Goal: Register for event/course

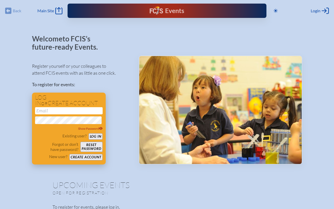
click at [89, 159] on button "Create account" at bounding box center [85, 157] width 33 height 6
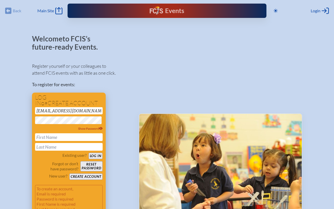
type input "[EMAIL_ADDRESS][DOMAIN_NAME]"
click at [83, 130] on span "Show Password" at bounding box center [90, 129] width 25 height 4
click at [90, 131] on span "Hide Password" at bounding box center [91, 129] width 24 height 4
type input "Marjorie"
type input "Vicente"
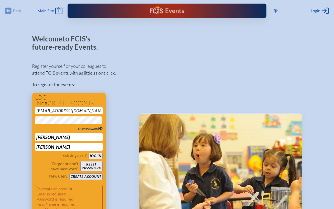
click at [97, 159] on button "Log in" at bounding box center [96, 156] width 14 height 6
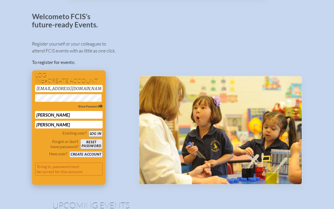
scroll to position [23, 0]
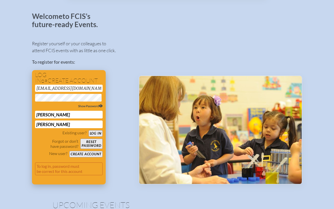
click at [86, 157] on button "Create account" at bounding box center [85, 154] width 33 height 6
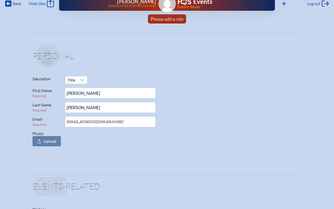
scroll to position [8, 0]
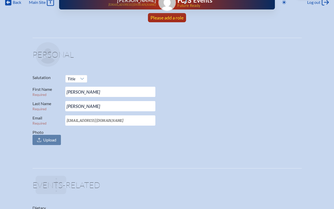
click at [172, 17] on span "Please add a role" at bounding box center [167, 18] width 33 height 6
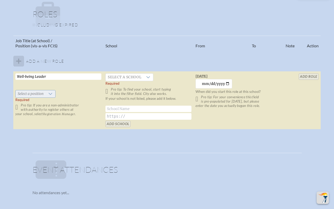
type input "Well-being Leader"
click at [52, 96] on icon at bounding box center [50, 94] width 4 height 4
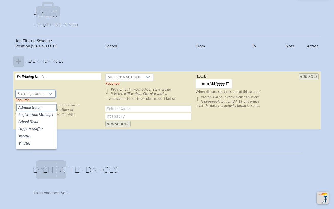
click at [39, 108] on span "Administrator" at bounding box center [29, 107] width 23 height 5
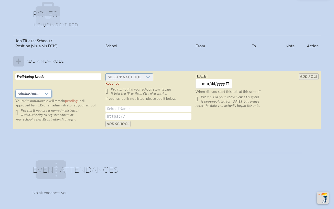
click at [150, 79] on icon at bounding box center [148, 77] width 4 height 4
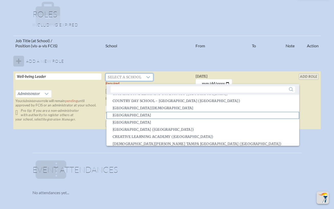
scroll to position [261, 0]
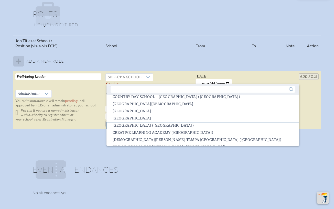
click at [159, 127] on span "Creation Village World School (Kissimmee)" at bounding box center [153, 125] width 81 height 5
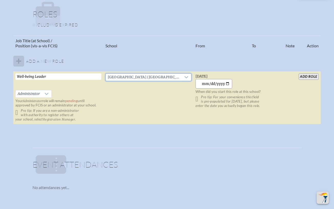
click at [217, 88] on input "2025-08-19" at bounding box center [214, 83] width 37 height 9
type input "2024-07-29"
click at [267, 87] on td "Monday, July 29th, 2024 2024-07-29 When did you start this role at this school?…" at bounding box center [239, 97] width 90 height 53
click at [47, 96] on icon at bounding box center [47, 94] width 4 height 4
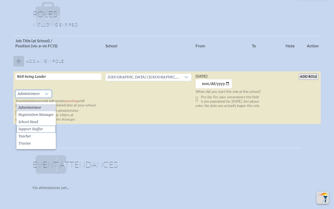
click at [35, 130] on span "Support Staffer" at bounding box center [30, 129] width 25 height 5
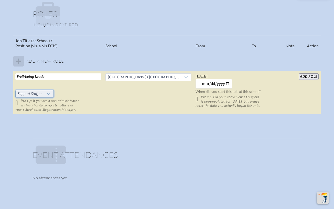
click at [50, 96] on icon at bounding box center [49, 94] width 4 height 4
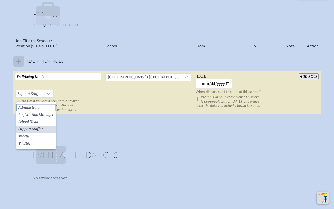
click at [46, 108] on li "Administrator" at bounding box center [35, 107] width 39 height 7
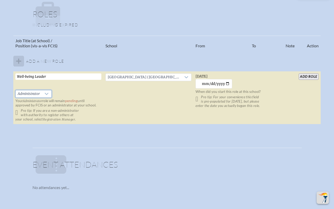
click at [306, 80] on input "add Role" at bounding box center [309, 76] width 20 height 6
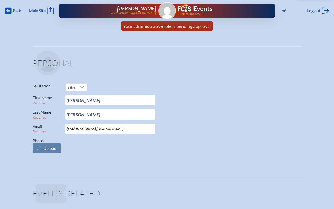
scroll to position [0, 0]
click at [37, 9] on span "Main Site" at bounding box center [37, 10] width 17 height 5
click at [16, 10] on span "Back" at bounding box center [17, 10] width 8 height 5
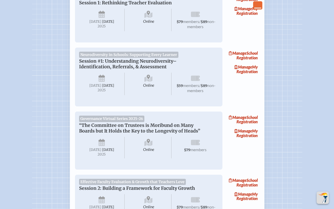
scroll to position [171, 0]
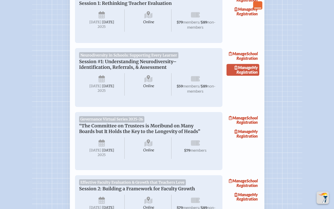
click at [250, 73] on link "Manage My Registration" at bounding box center [243, 70] width 33 height 12
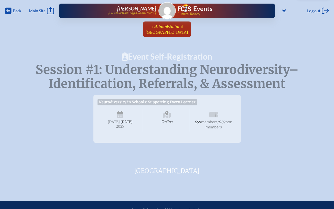
click at [167, 27] on span "Administrator" at bounding box center [167, 26] width 25 height 5
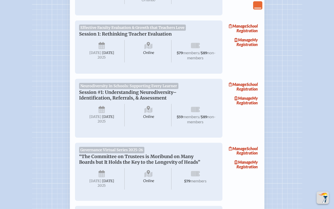
scroll to position [140, 0]
click at [246, 107] on link "Manage My Registration" at bounding box center [243, 101] width 33 height 12
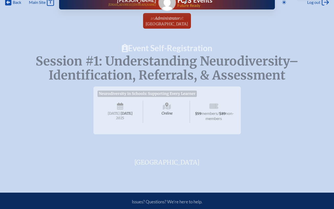
scroll to position [6, 0]
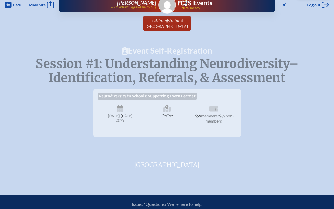
click at [153, 108] on span "Online" at bounding box center [167, 114] width 46 height 23
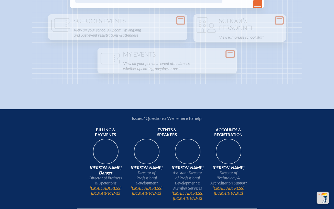
scroll to position [899, 0]
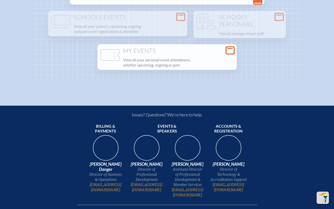
click at [198, 69] on p "View all your personal event attendances, whether upcoming, ongoing or past" at bounding box center [178, 62] width 111 height 12
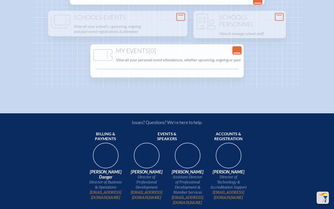
click at [135, 78] on div "My Events [0] View all your personal event attendances, whether upcoming, ongoi…" at bounding box center [166, 60] width 153 height 33
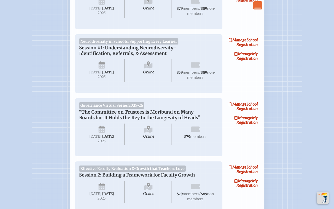
scroll to position [179, 0]
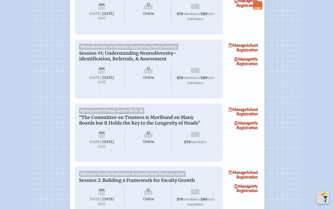
click at [257, 5] on icon "Close Console" at bounding box center [257, 5] width 7 height 7
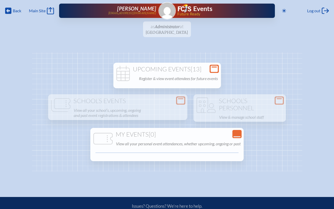
scroll to position [0, 0]
click at [188, 76] on p "Register & view event attendees for future events" at bounding box center [178, 78] width 79 height 7
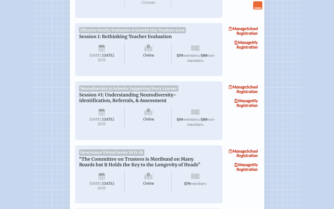
scroll to position [144, 0]
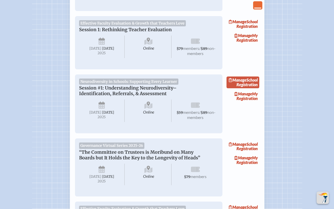
click at [245, 86] on link "Manage School Registration" at bounding box center [243, 83] width 33 height 12
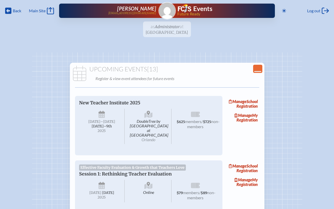
scroll to position [144, 0]
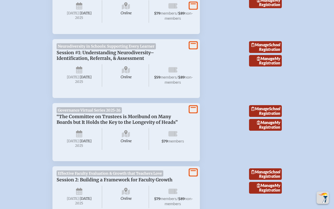
scroll to position [290, 0]
click at [194, 46] on icon at bounding box center [193, 46] width 7 height 6
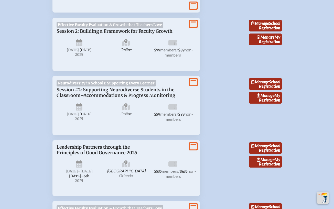
scroll to position [696, 0]
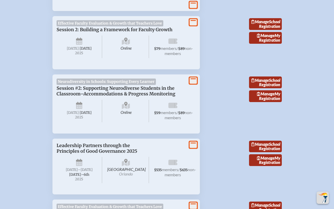
click at [193, 84] on icon at bounding box center [193, 81] width 7 height 6
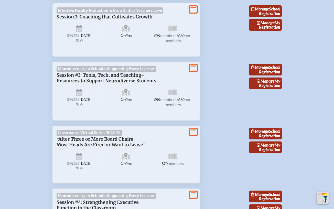
scroll to position [1133, 0]
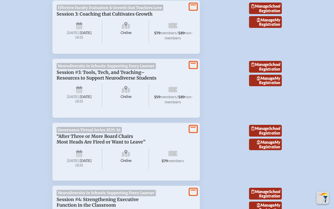
click at [193, 68] on icon at bounding box center [193, 65] width 7 height 6
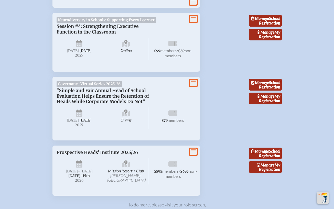
scroll to position [1540, 0]
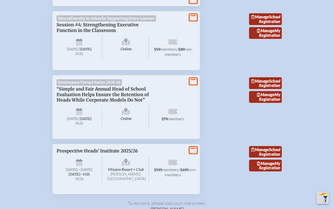
click at [193, 21] on icon at bounding box center [193, 17] width 7 height 6
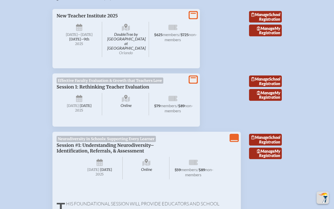
scroll to position [209, 0]
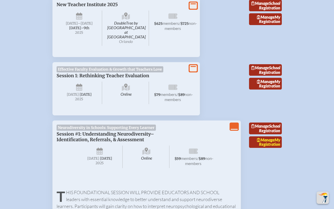
click at [266, 145] on link "Manage My Registration" at bounding box center [265, 142] width 33 height 12
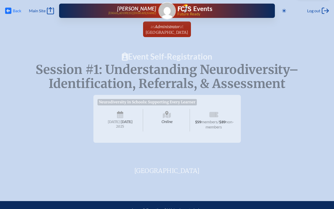
click at [12, 10] on span "Back Back" at bounding box center [13, 10] width 16 height 7
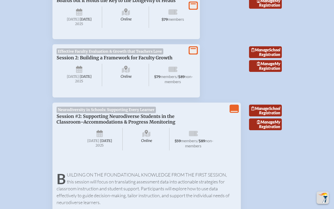
scroll to position [705, 0]
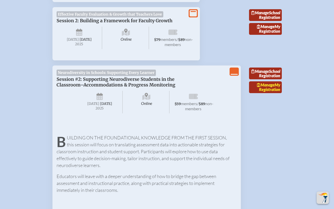
click at [266, 93] on link "Manage My Registration" at bounding box center [265, 87] width 33 height 12
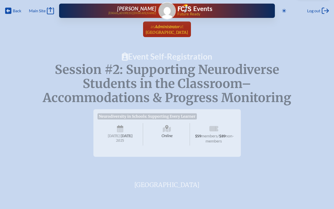
click at [159, 29] on span "at [GEOGRAPHIC_DATA]" at bounding box center [167, 29] width 43 height 11
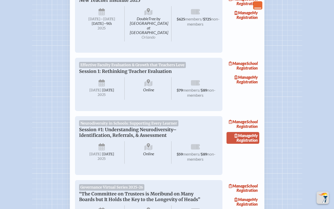
scroll to position [153, 0]
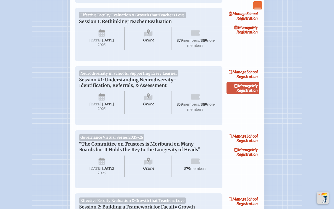
click at [250, 91] on link "Manage My Registration" at bounding box center [243, 88] width 33 height 12
